Goal: Transaction & Acquisition: Purchase product/service

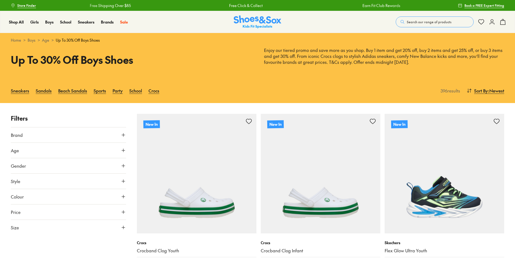
click at [121, 152] on icon at bounding box center [123, 150] width 5 height 5
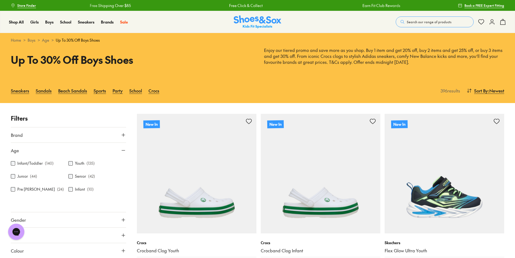
click at [109, 118] on p "Filters" at bounding box center [68, 118] width 115 height 9
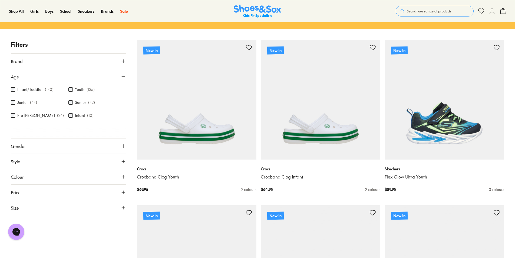
scroll to position [81, 0]
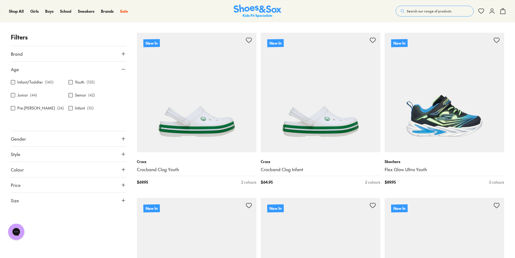
click at [125, 199] on icon at bounding box center [123, 200] width 5 height 5
click at [125, 199] on div "Brand Adidas Originals ( 21 ) Adidas Performance ( 25 ) Birkenstock ( 18 ) Bobu…" at bounding box center [68, 127] width 115 height 162
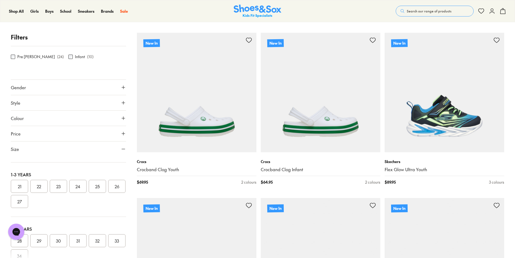
scroll to position [57, 0]
click at [121, 149] on icon at bounding box center [123, 148] width 5 height 5
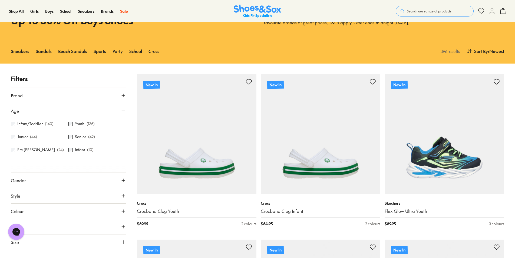
scroll to position [27, 0]
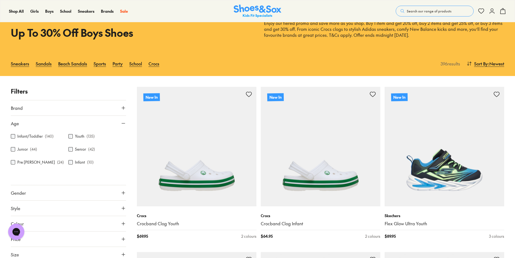
click at [122, 123] on icon at bounding box center [123, 123] width 5 height 5
click at [125, 200] on icon at bounding box center [123, 200] width 5 height 5
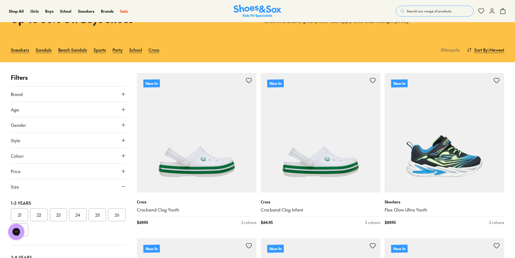
scroll to position [54, 0]
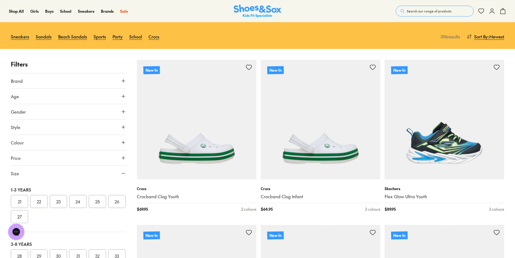
click at [120, 174] on button "Size" at bounding box center [68, 173] width 115 height 15
click at [118, 95] on button "Age" at bounding box center [68, 96] width 115 height 15
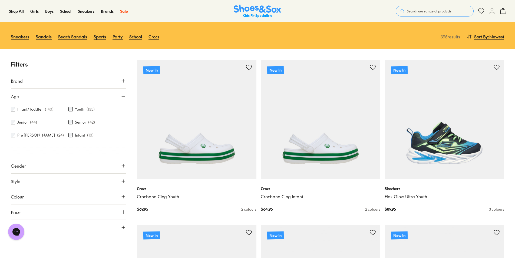
click at [122, 99] on button "Age" at bounding box center [68, 96] width 115 height 15
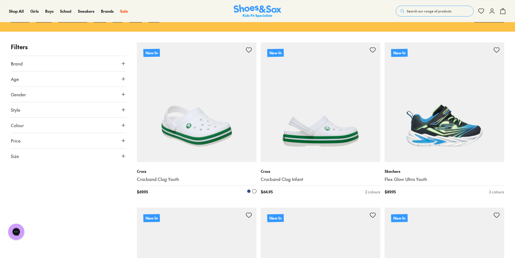
scroll to position [0, 0]
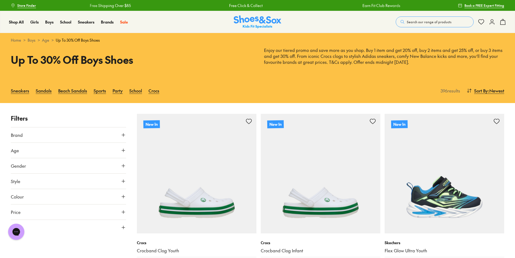
click at [319, 61] on p "Enjoy our tiered promo and save more as you shop. Buy 1 item and get 20% off, b…" at bounding box center [384, 56] width 240 height 18
click at [167, 55] on h1 "Up To 30% Off Boys Shoes" at bounding box center [131, 59] width 240 height 15
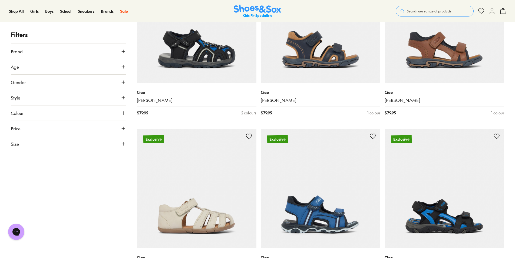
scroll to position [1324, 0]
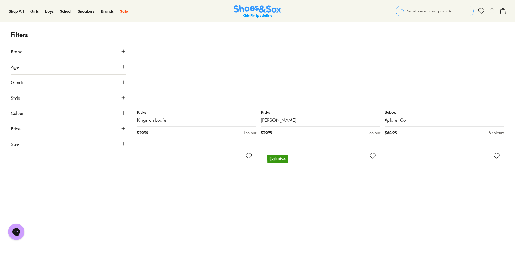
scroll to position [3351, 0]
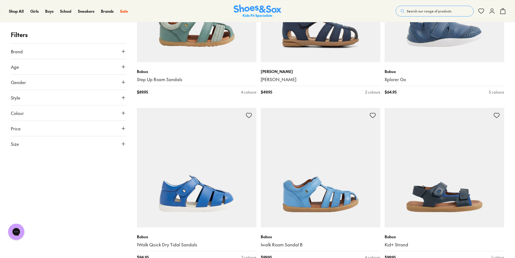
scroll to position [4027, 0]
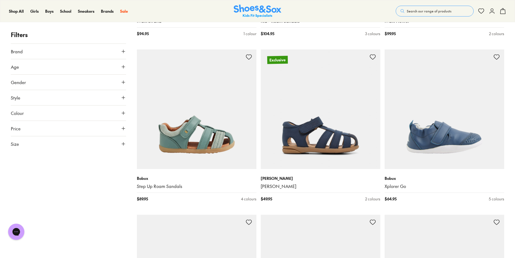
click at [126, 98] on icon at bounding box center [123, 97] width 5 height 5
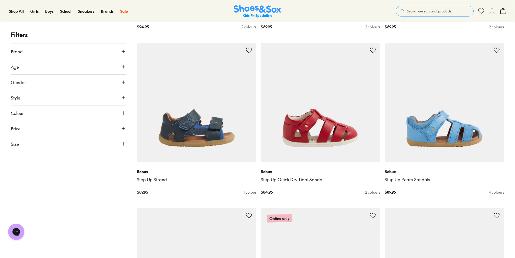
scroll to position [5027, 0]
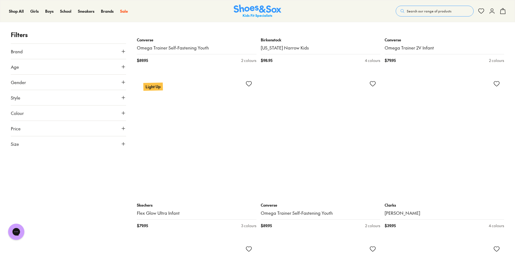
scroll to position [6486, 0]
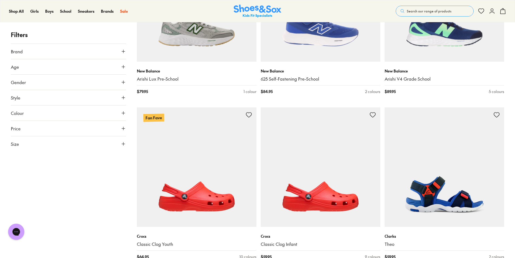
scroll to position [7622, 0]
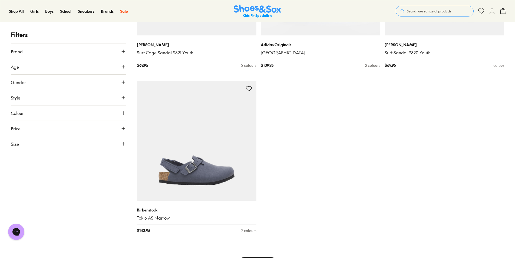
type input "***"
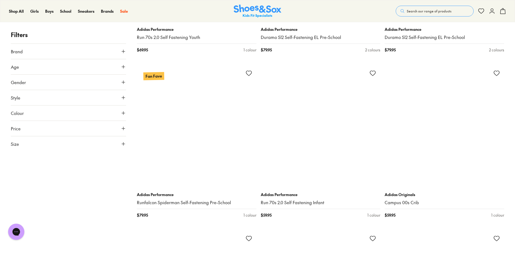
scroll to position [9297, 0]
